Goal: Find contact information: Find contact information

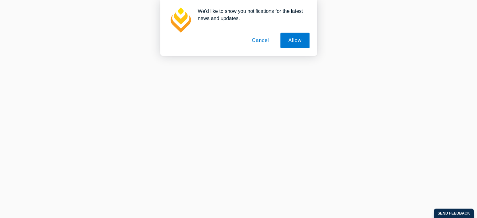
click at [254, 41] on button "Cancel" at bounding box center [260, 41] width 33 height 16
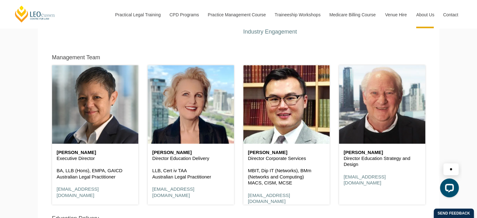
scroll to position [314, 0]
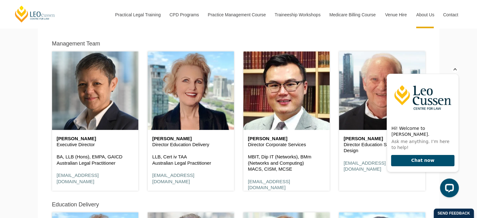
click at [453, 72] on icon "Hide greeting" at bounding box center [456, 69] width 8 height 8
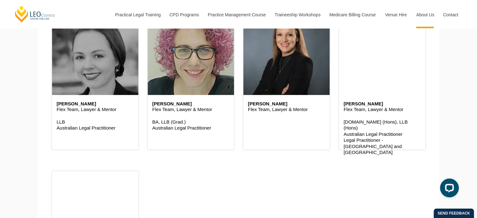
scroll to position [1820, 0]
